Goal: Information Seeking & Learning: Find specific fact

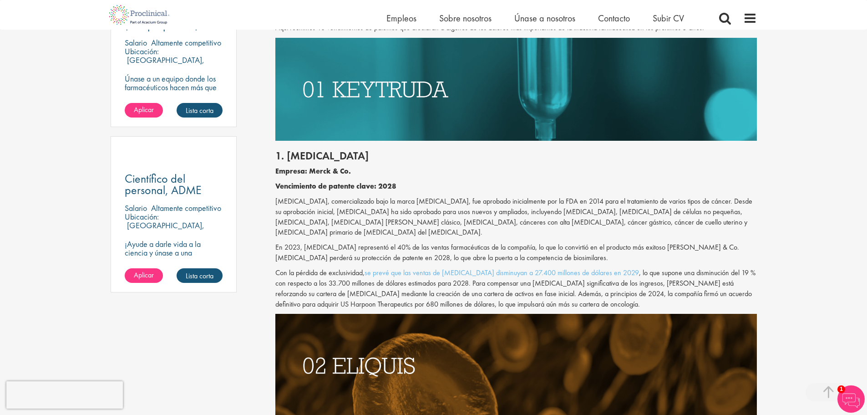
scroll to position [592, 0]
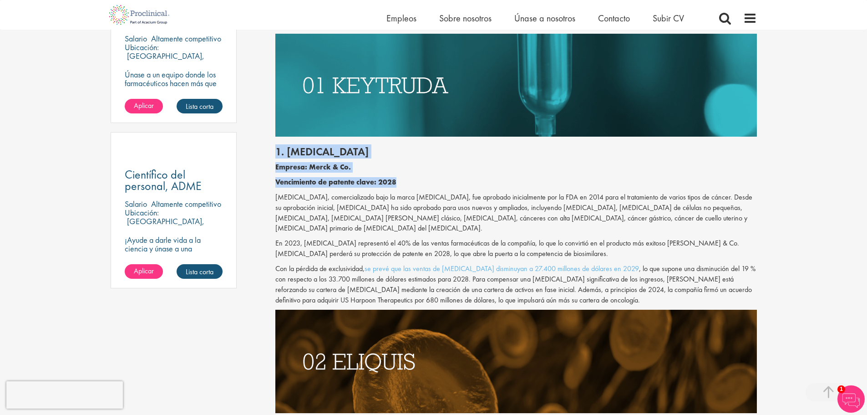
drag, startPoint x: 278, startPoint y: 148, endPoint x: 398, endPoint y: 181, distance: 125.0
click at [398, 181] on div "1. [MEDICAL_DATA] Empresa: Merck & Co. Vencimiento de patente clave: 2028 [MEDI…" at bounding box center [516, 223] width 495 height 173
click at [374, 183] on font "Vencimiento de patente clave: 2028" at bounding box center [335, 182] width 121 height 10
drag, startPoint x: 399, startPoint y: 181, endPoint x: 380, endPoint y: 183, distance: 19.3
click at [380, 183] on p "Vencimiento de patente clave: 2028" at bounding box center [516, 182] width 482 height 10
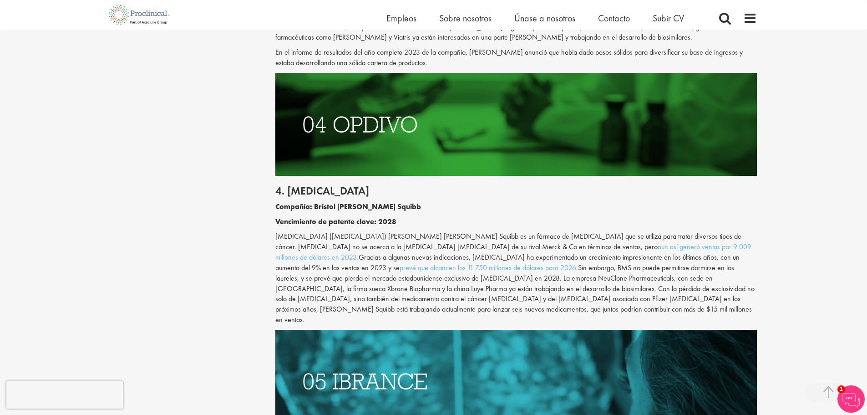
scroll to position [1366, 0]
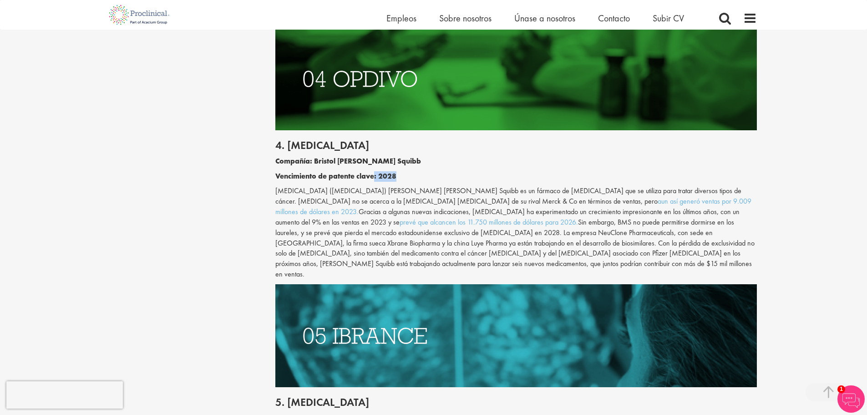
drag, startPoint x: 399, startPoint y: 155, endPoint x: 376, endPoint y: 148, distance: 24.5
click at [376, 148] on div "4. [MEDICAL_DATA] Compañía: Bristol [PERSON_NAME] Squibb Vencimiento de patente…" at bounding box center [516, 207] width 495 height 154
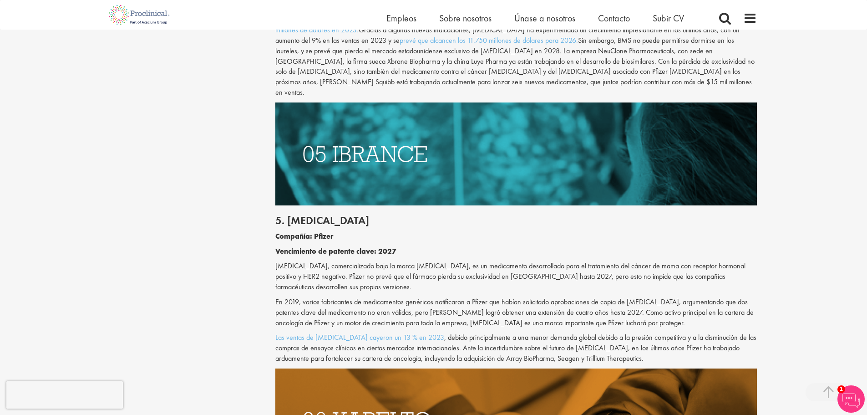
scroll to position [1548, 0]
drag, startPoint x: 275, startPoint y: 235, endPoint x: 308, endPoint y: 237, distance: 33.8
click at [308, 237] on div "Los 10 principales medicamentos cuyas patentes expirarán en los próximos cinco …" at bounding box center [516, 160] width 495 height 3212
click at [325, 260] on font "[MEDICAL_DATA], comercializado bajo la marca [MEDICAL_DATA], es un medicamento …" at bounding box center [510, 275] width 470 height 31
drag, startPoint x: 276, startPoint y: 233, endPoint x: 309, endPoint y: 233, distance: 33.2
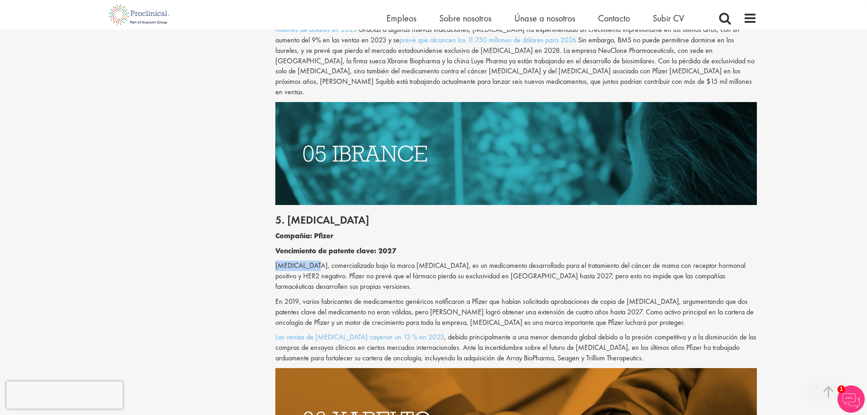
click at [309, 260] on font "[MEDICAL_DATA], comercializado bajo la marca [MEDICAL_DATA], es un medicamento …" at bounding box center [510, 275] width 470 height 31
click at [287, 260] on font "[MEDICAL_DATA], comercializado bajo la marca [MEDICAL_DATA], es un medicamento …" at bounding box center [510, 275] width 470 height 31
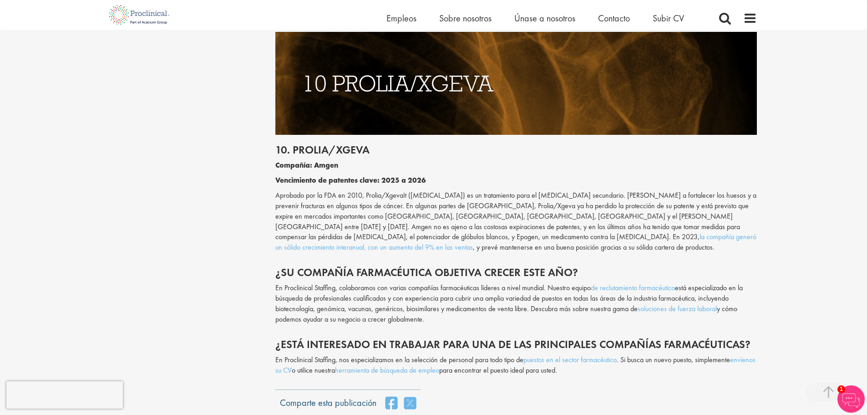
scroll to position [2914, 0]
